Goal: Information Seeking & Learning: Understand process/instructions

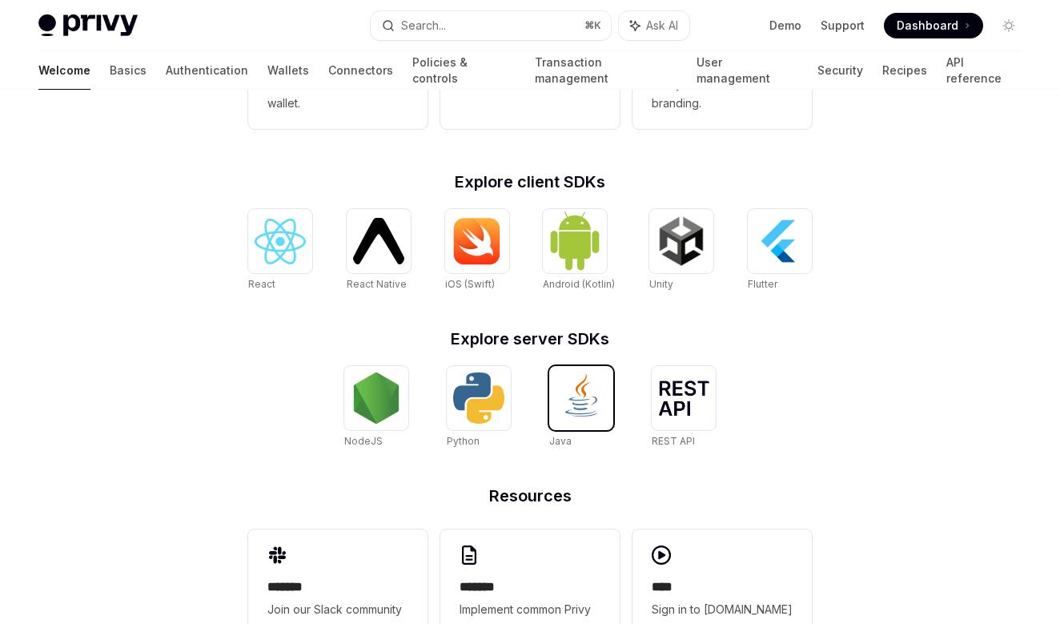
scroll to position [649, 0]
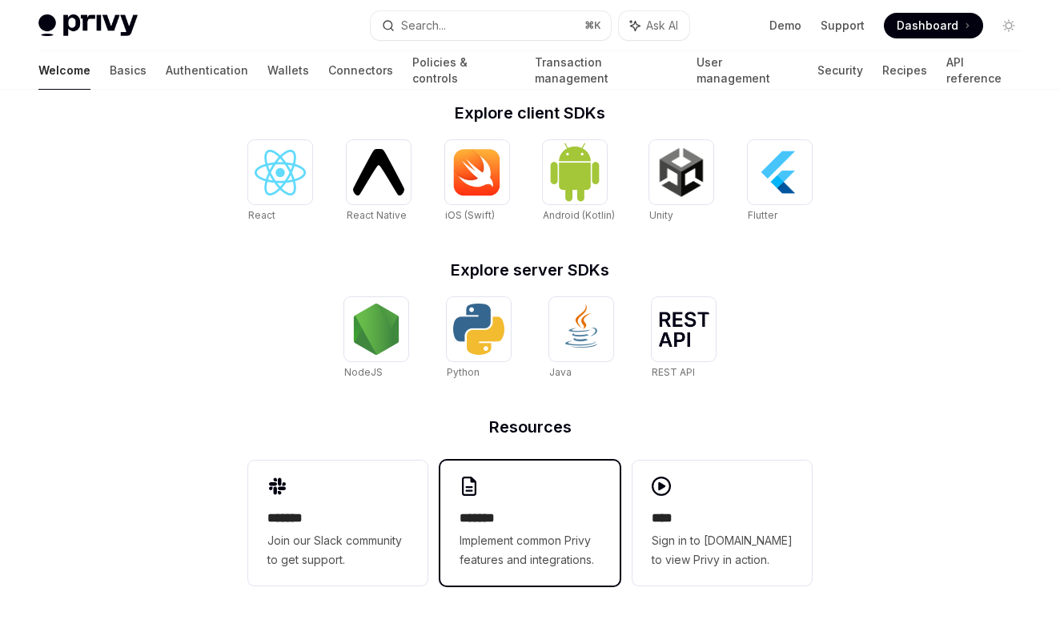
click at [545, 532] on span "Implement common Privy features and integrations." at bounding box center [530, 550] width 141 height 38
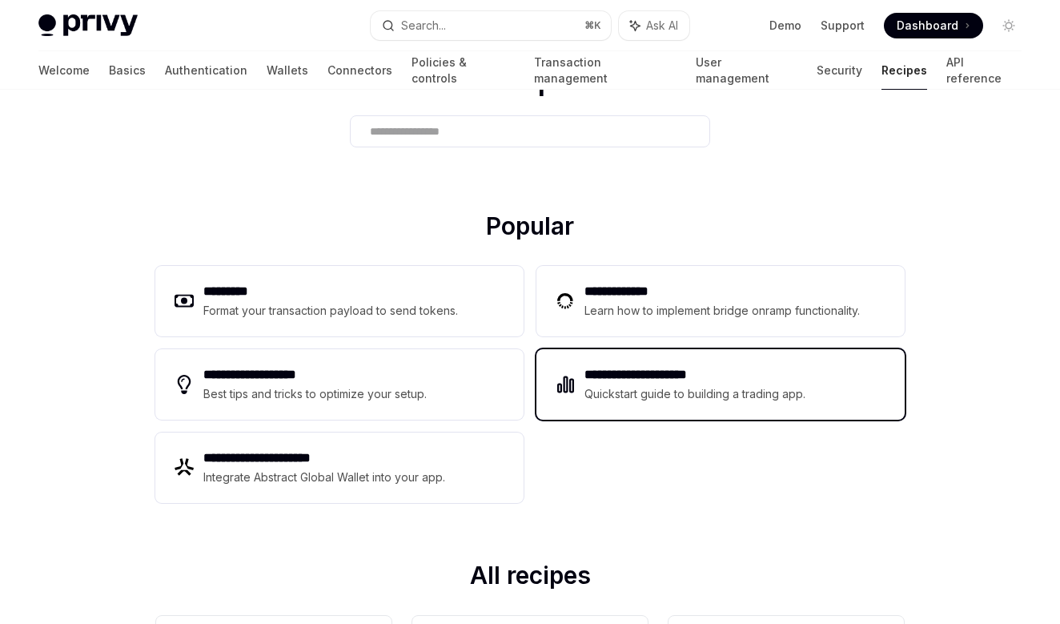
scroll to position [109, 0]
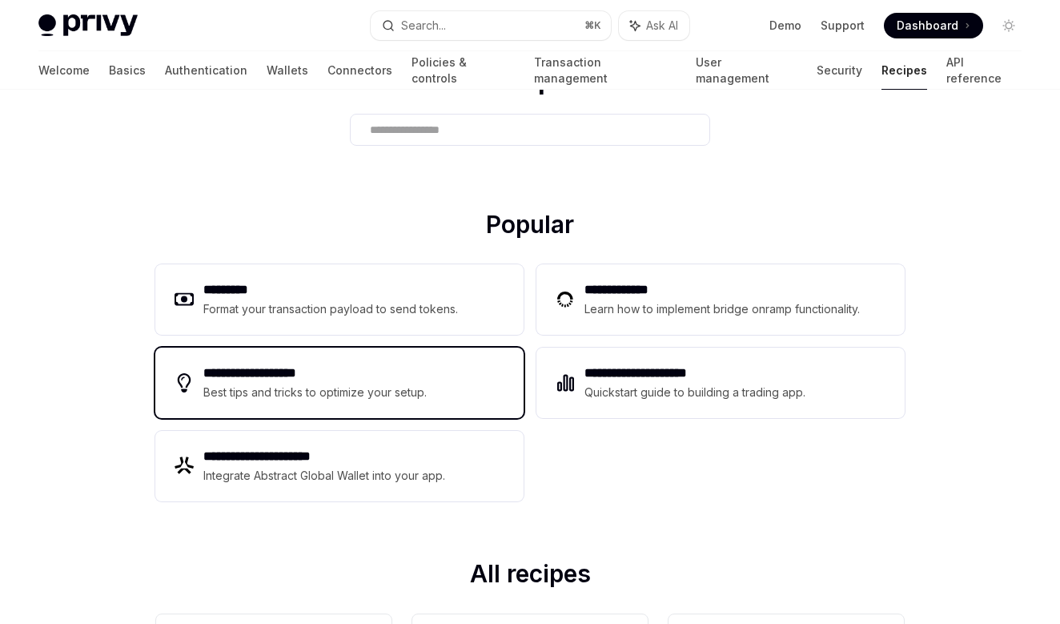
click at [472, 416] on div "**********" at bounding box center [339, 383] width 368 height 70
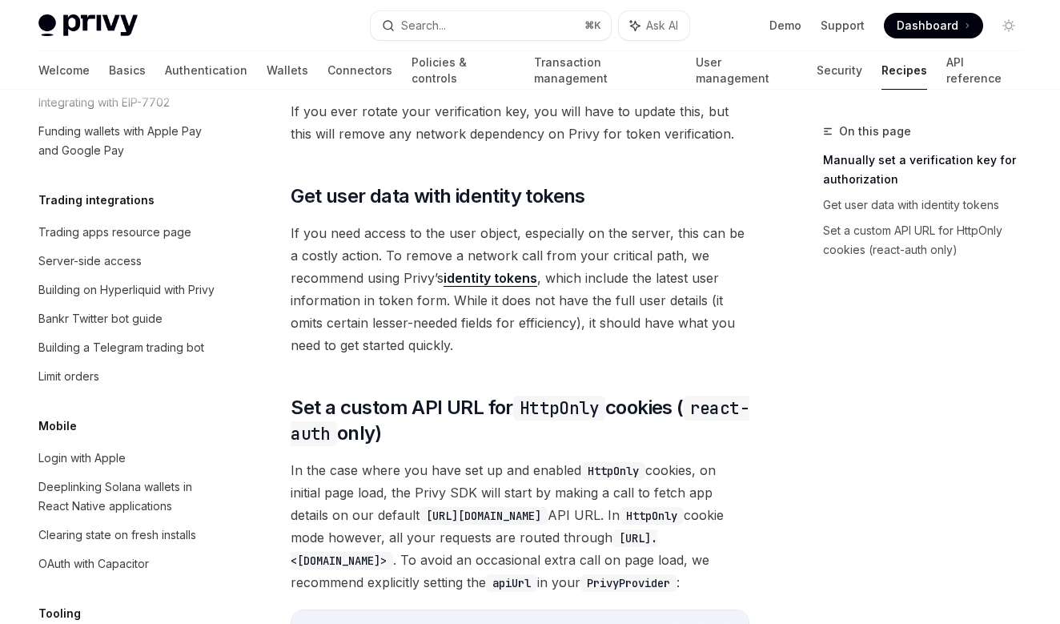
scroll to position [1608, 0]
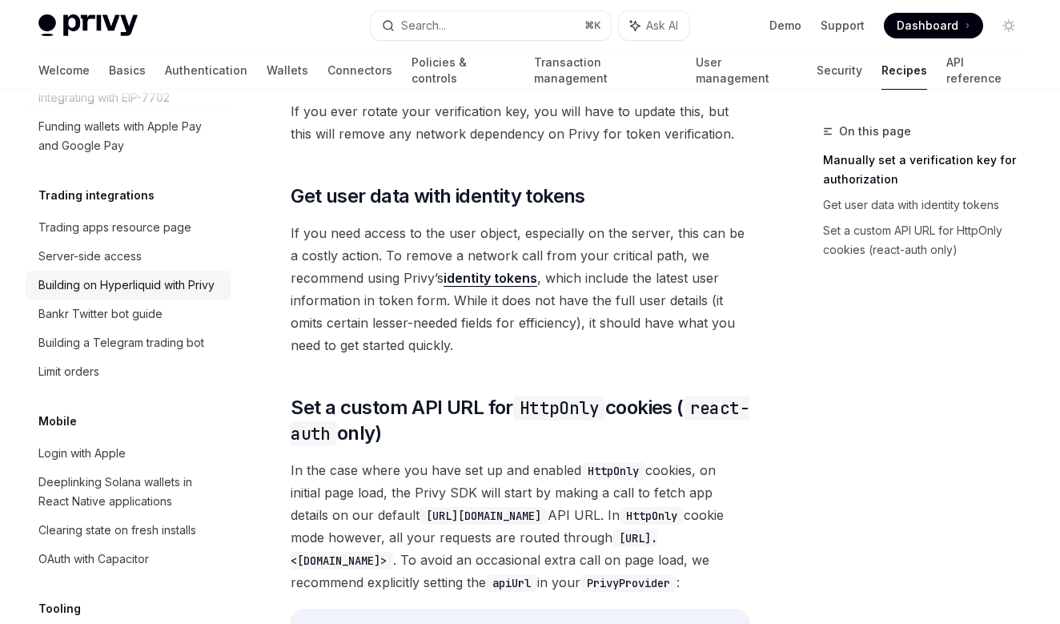
click at [158, 275] on div "Building on Hyperliquid with Privy" at bounding box center [126, 284] width 176 height 19
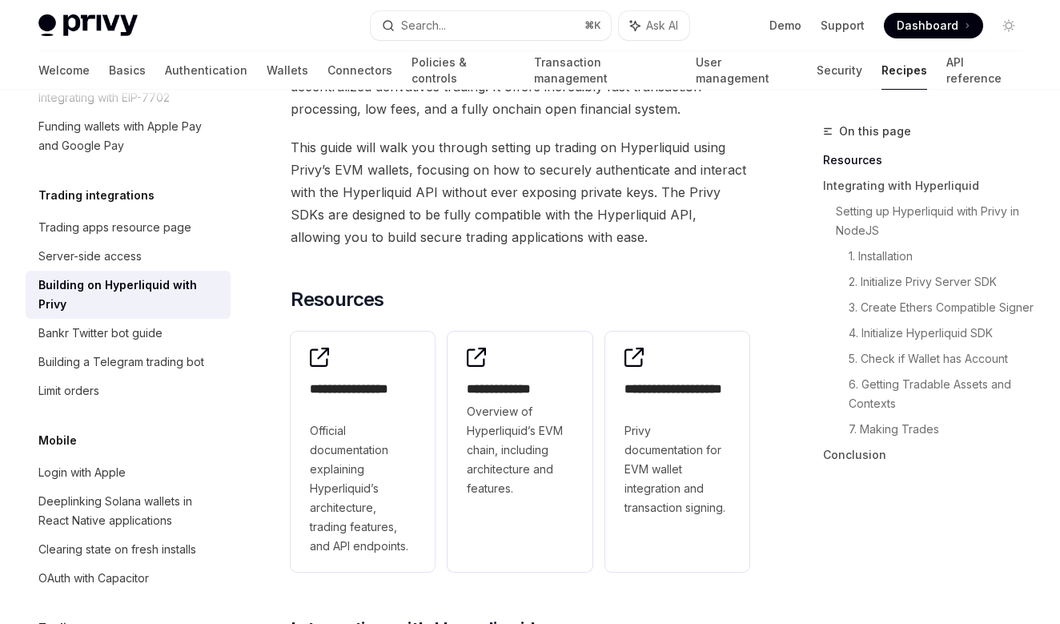
scroll to position [179, 0]
click at [425, 235] on span "This guide will walk you through setting up trading on Hyperliquid using Privy’…" at bounding box center [520, 191] width 459 height 112
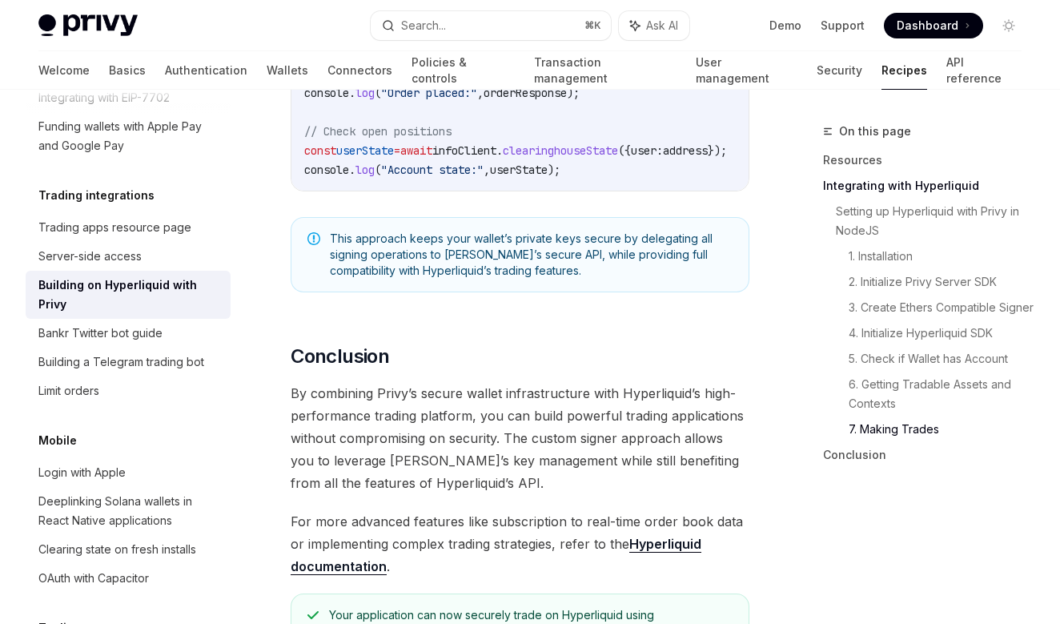
scroll to position [3296, 0]
click at [497, 466] on span "By combining Privy’s secure wallet infrastructure with Hyperliquid’s high-perfo…" at bounding box center [520, 437] width 459 height 112
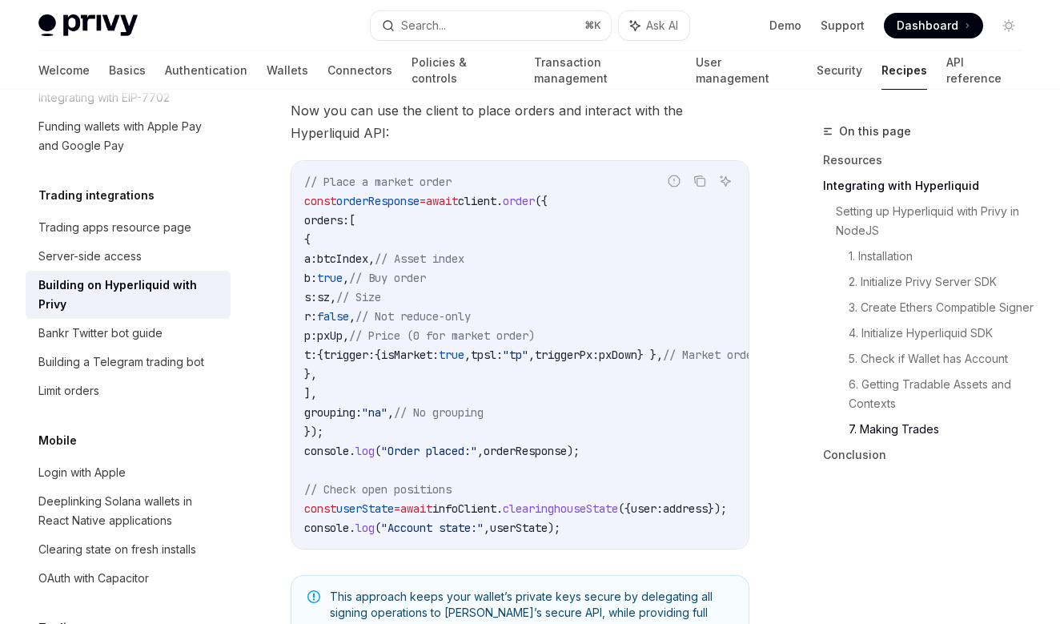
scroll to position [0, 0]
click at [630, 396] on code "// Place a market order const orderResponse = await client . order ({ orders: […" at bounding box center [550, 354] width 493 height 365
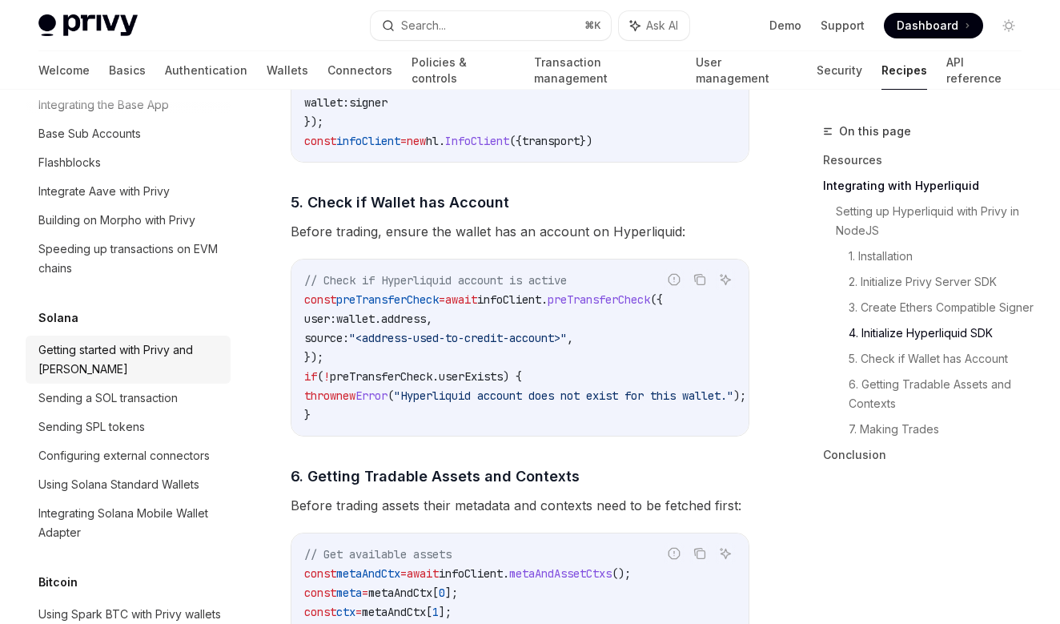
scroll to position [2403, 0]
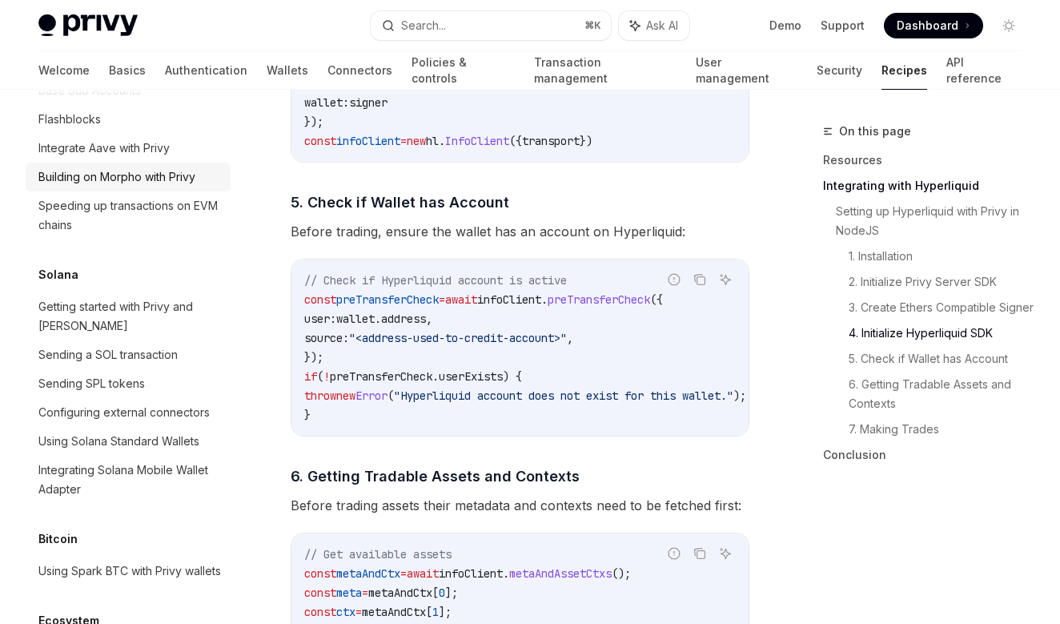
click at [163, 167] on div "Building on Morpho with Privy" at bounding box center [116, 176] width 157 height 19
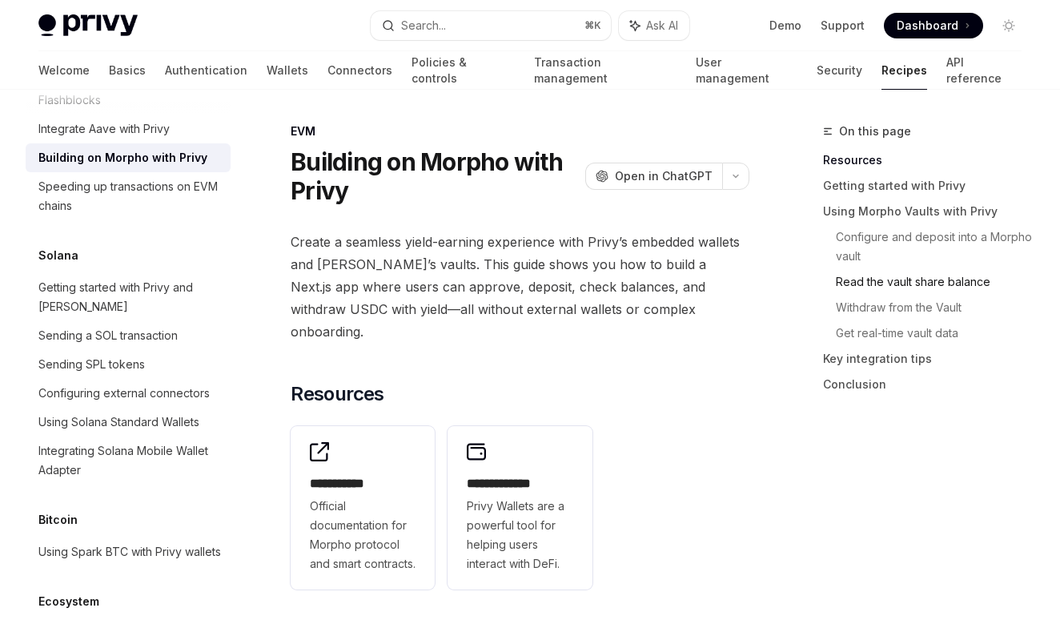
click at [894, 281] on link "Read the vault share balance" at bounding box center [935, 282] width 199 height 26
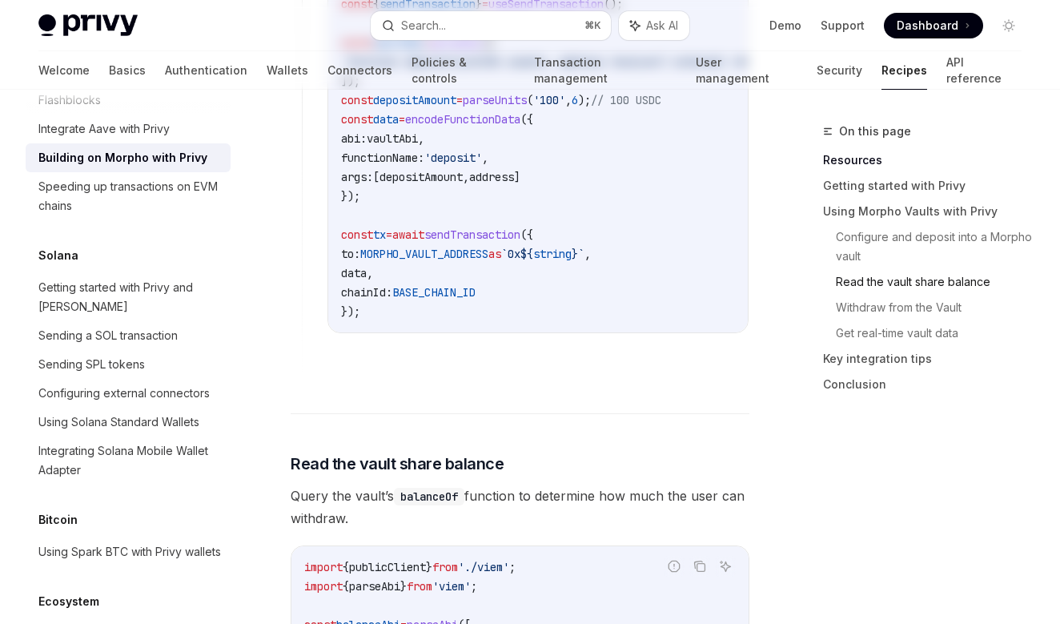
scroll to position [2326, 0]
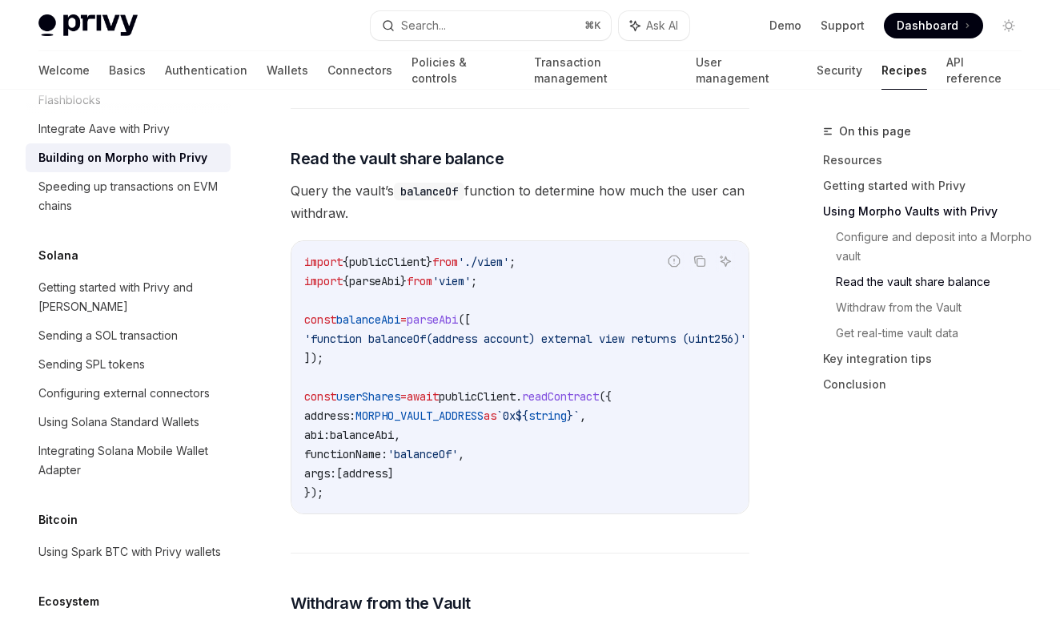
click at [667, 295] on code "import { publicClient } from './viem' ; import { parseAbi } from 'viem' ; const…" at bounding box center [544, 377] width 480 height 250
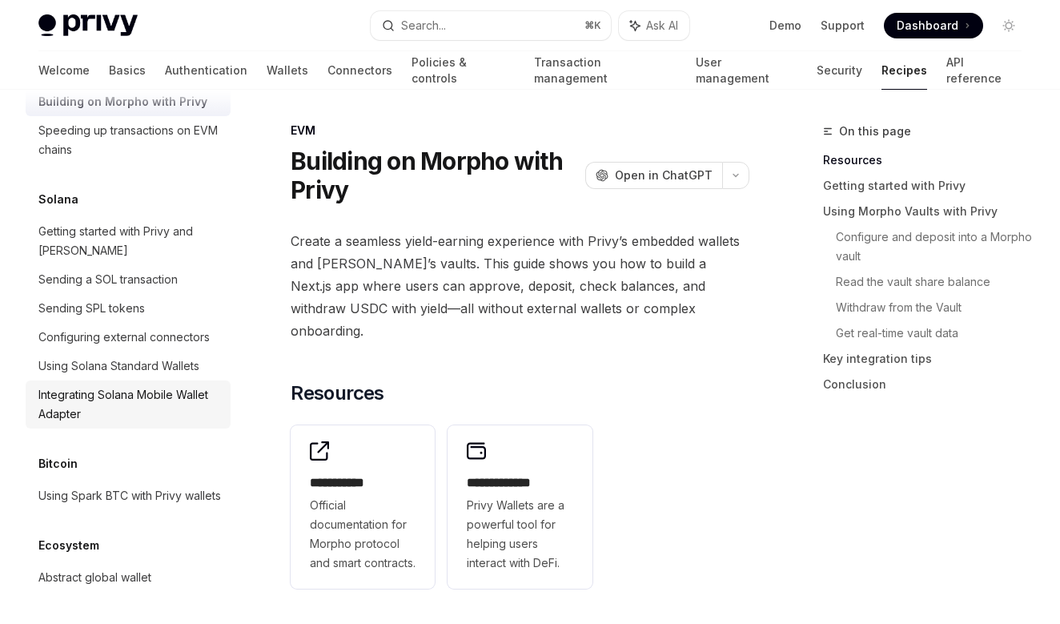
scroll to position [2459, 0]
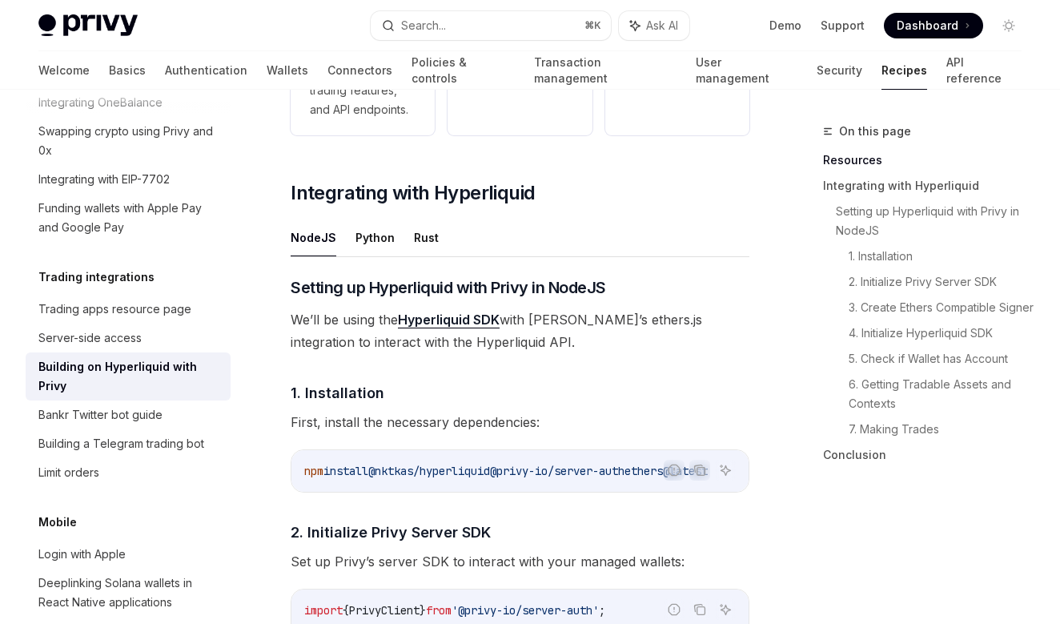
scroll to position [617, 0]
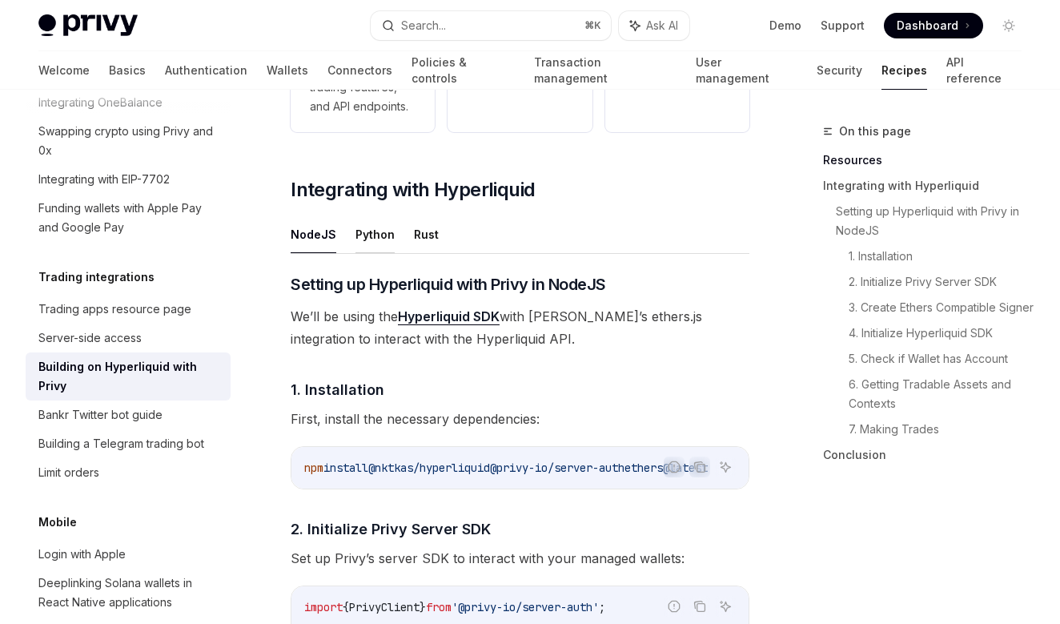
click at [373, 235] on button "Python" at bounding box center [375, 234] width 39 height 38
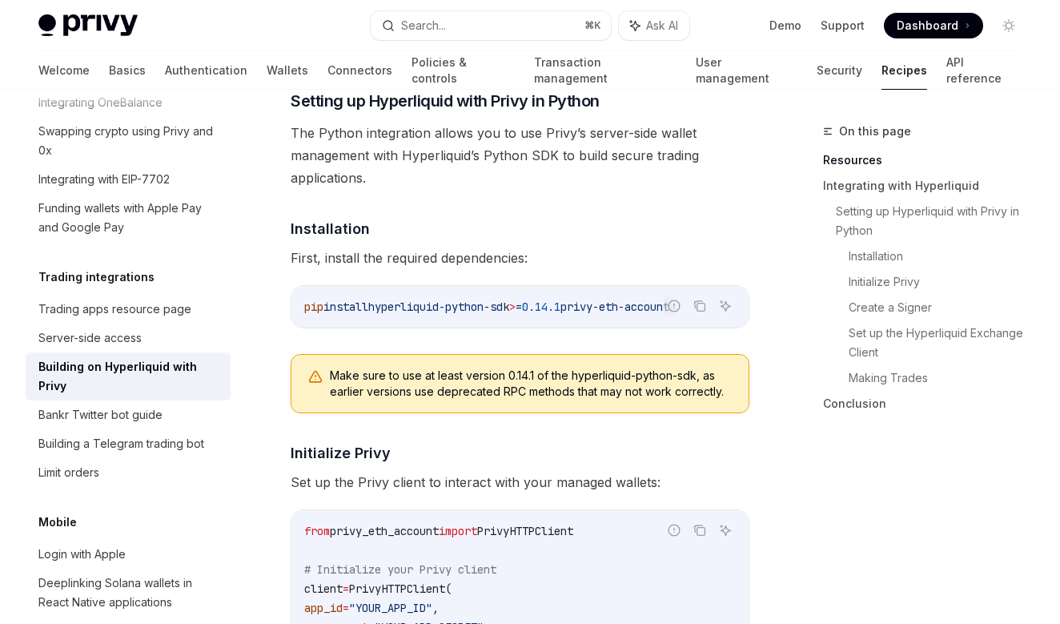
scroll to position [653, 0]
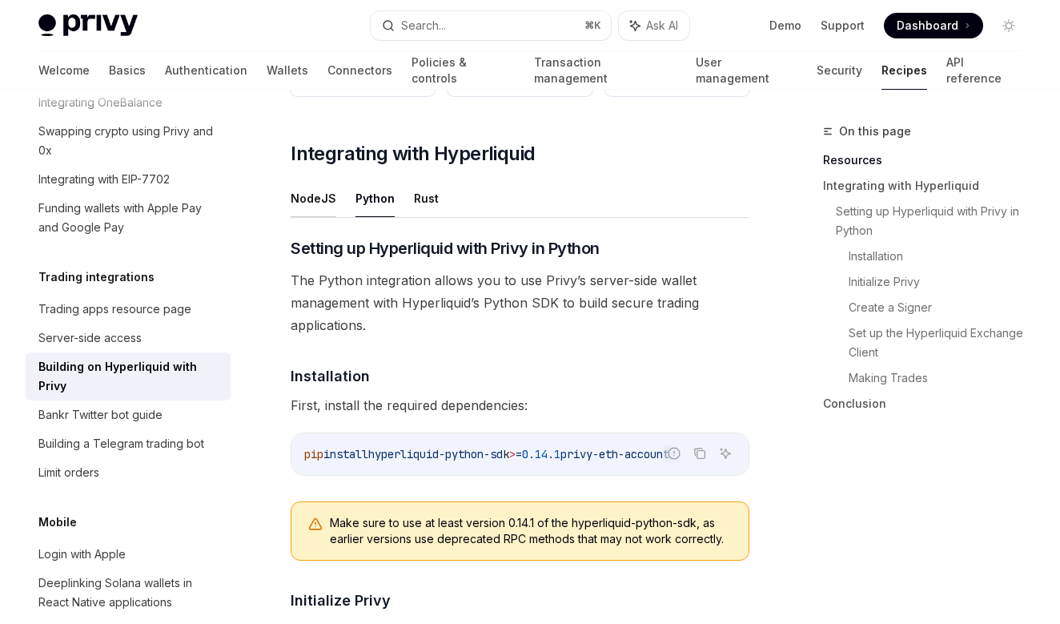
click at [332, 209] on button "NodeJS" at bounding box center [314, 198] width 46 height 38
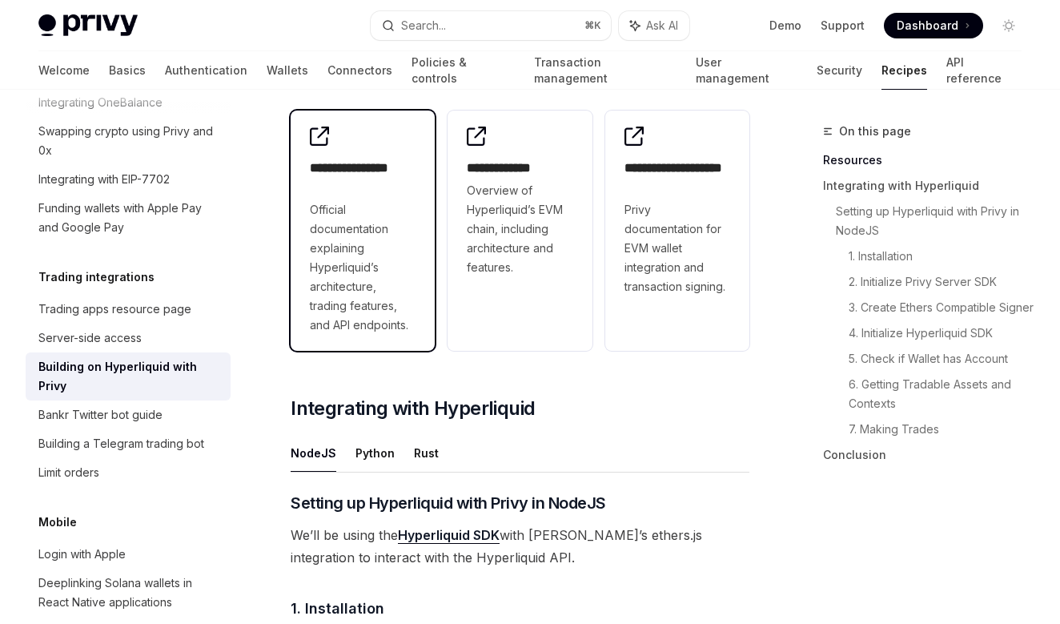
scroll to position [396, 0]
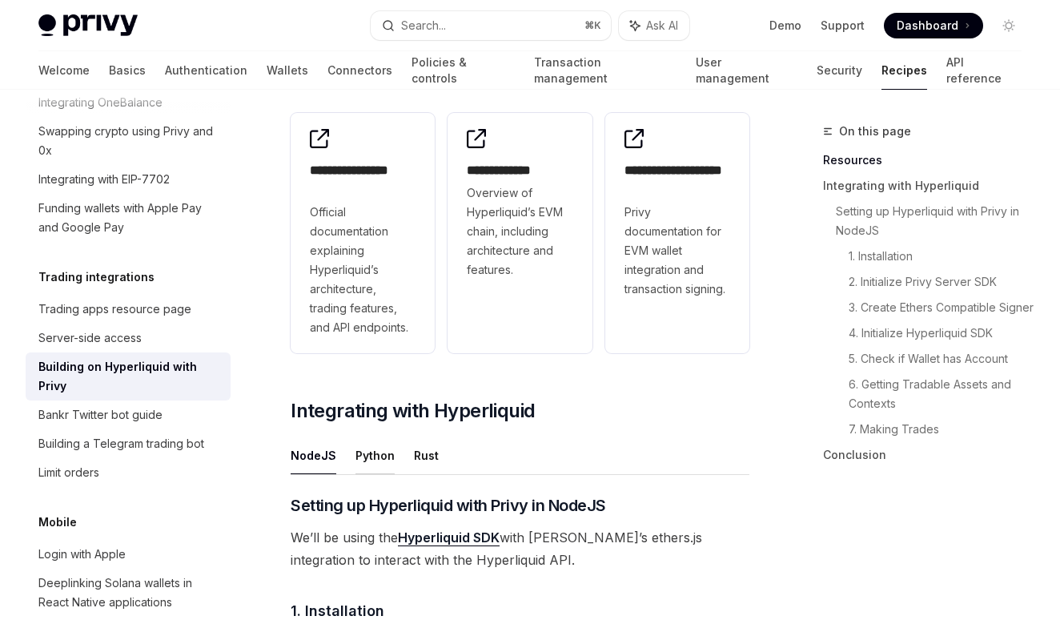
click at [380, 470] on button "Python" at bounding box center [375, 455] width 39 height 38
type textarea "*"
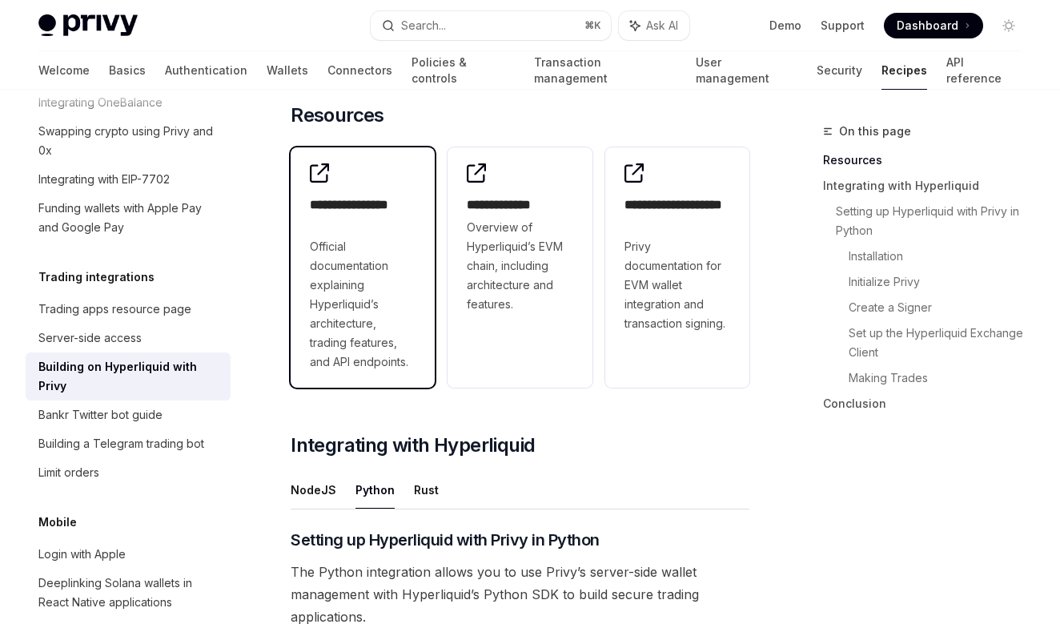
scroll to position [319, 0]
